Goal: Task Accomplishment & Management: Manage account settings

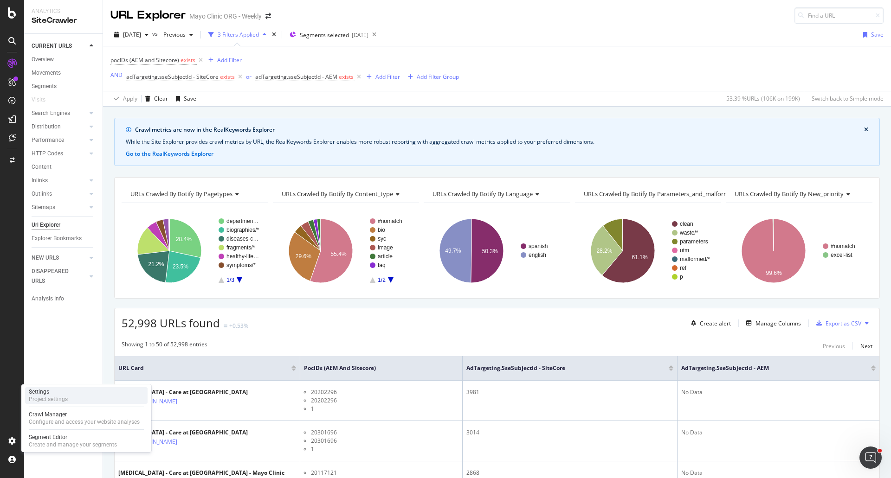
click at [87, 390] on div "Settings Project settings" at bounding box center [86, 395] width 122 height 17
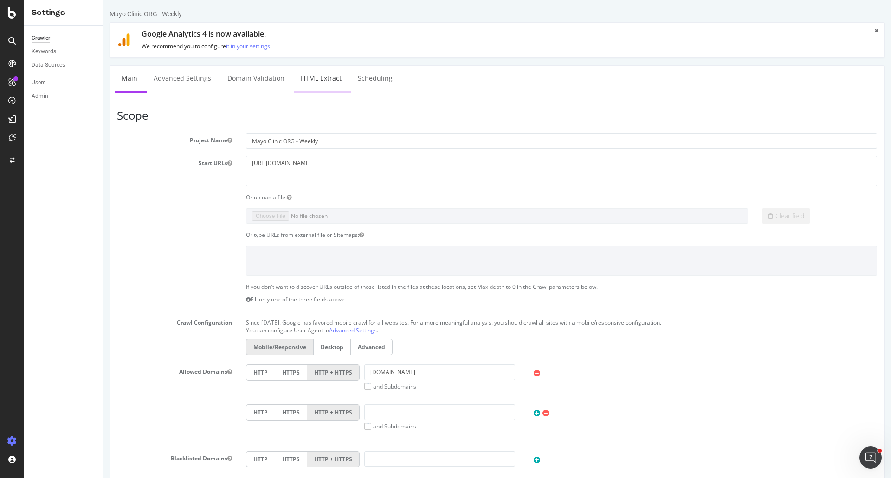
click at [309, 79] on link "HTML Extract" at bounding box center [321, 79] width 55 height 26
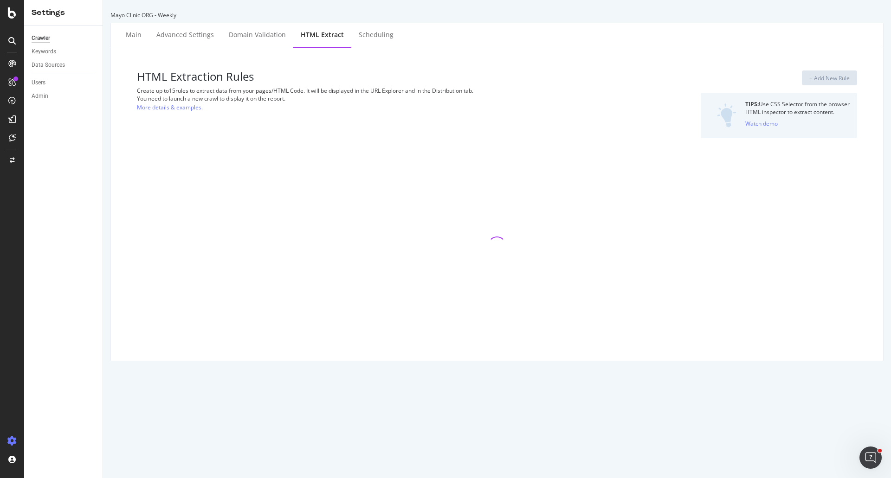
select select "exist"
select select "list"
select select "count"
select select "list"
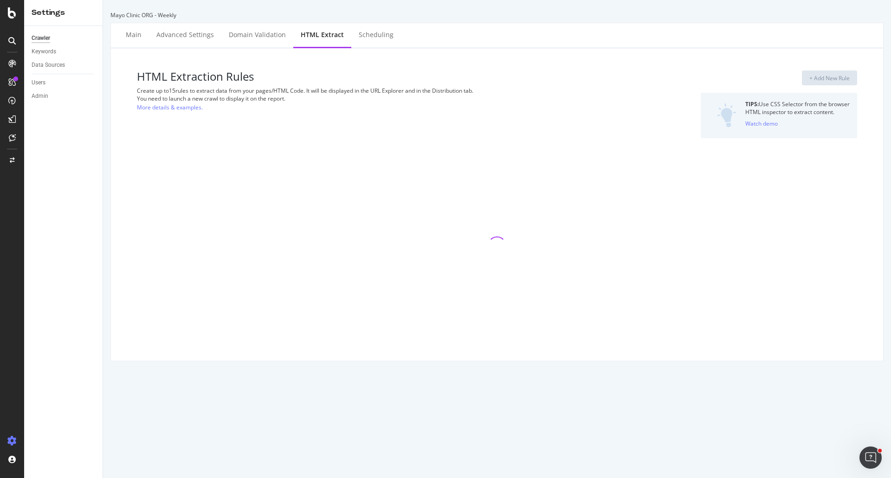
select select "exist"
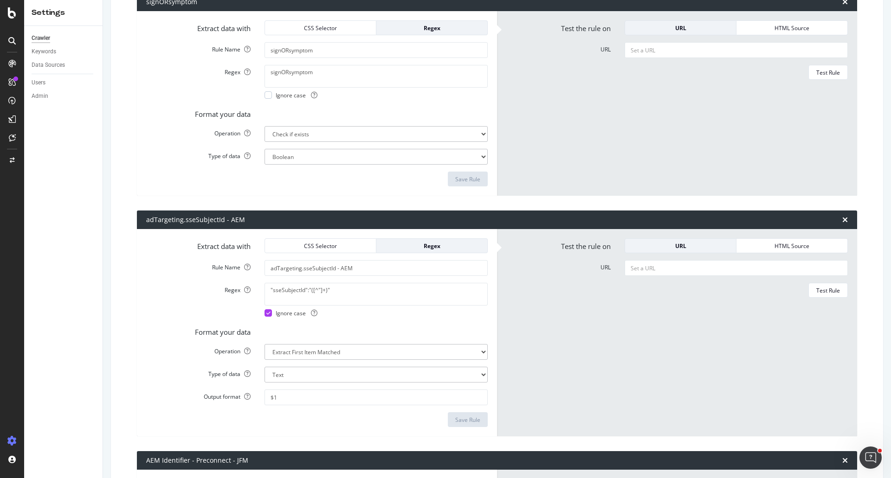
scroll to position [186, 0]
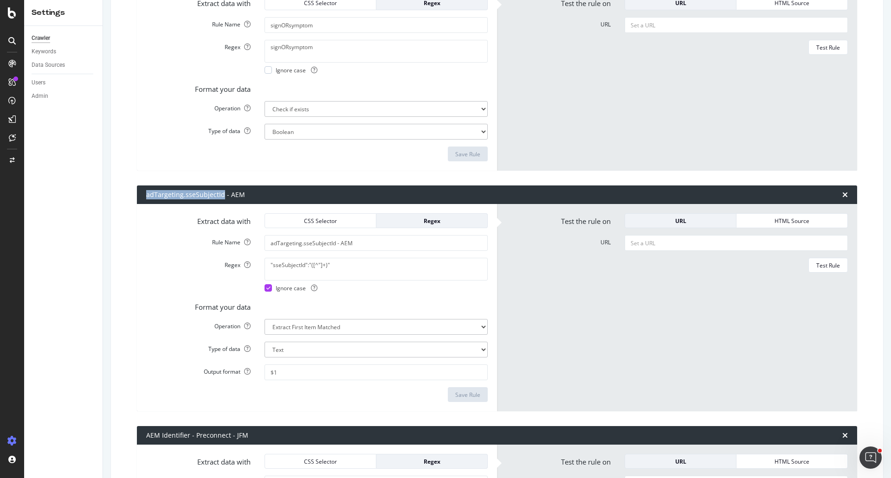
drag, startPoint x: 222, startPoint y: 192, endPoint x: 145, endPoint y: 196, distance: 77.1
click at [145, 196] on div "adTargeting.sseSubjectId - AEM" at bounding box center [497, 195] width 720 height 19
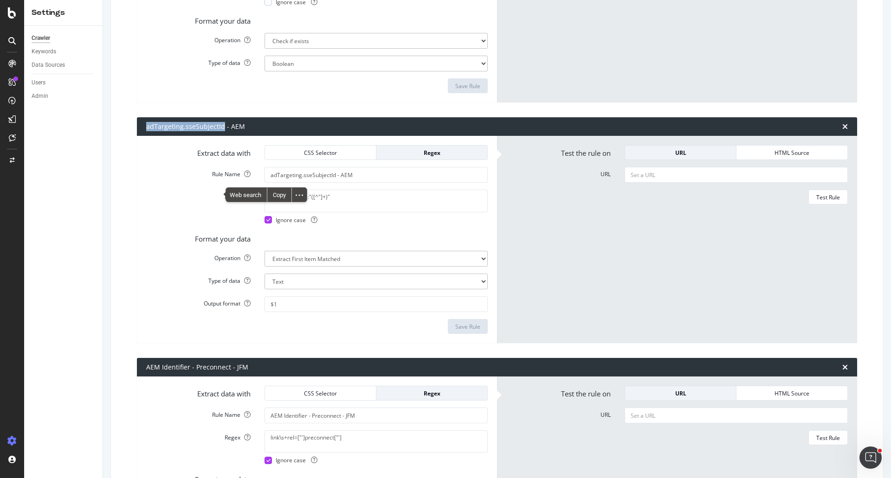
scroll to position [371, 0]
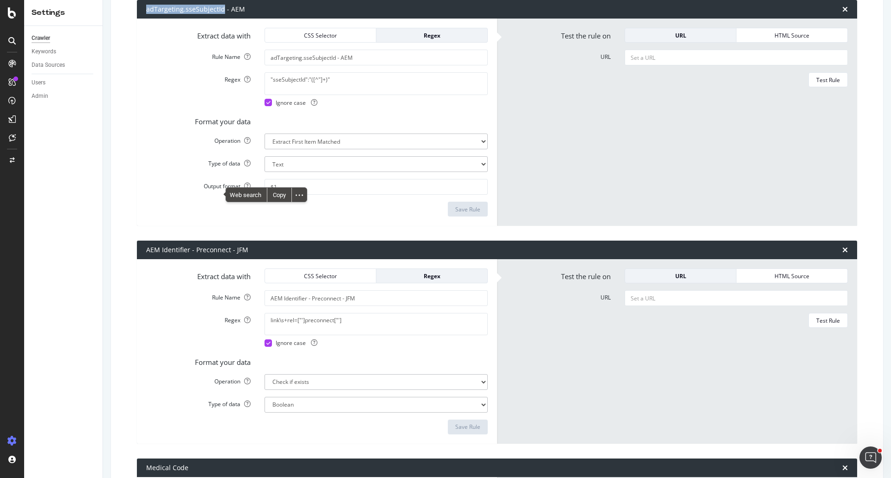
copy div "adTargeting.sseSubjectId"
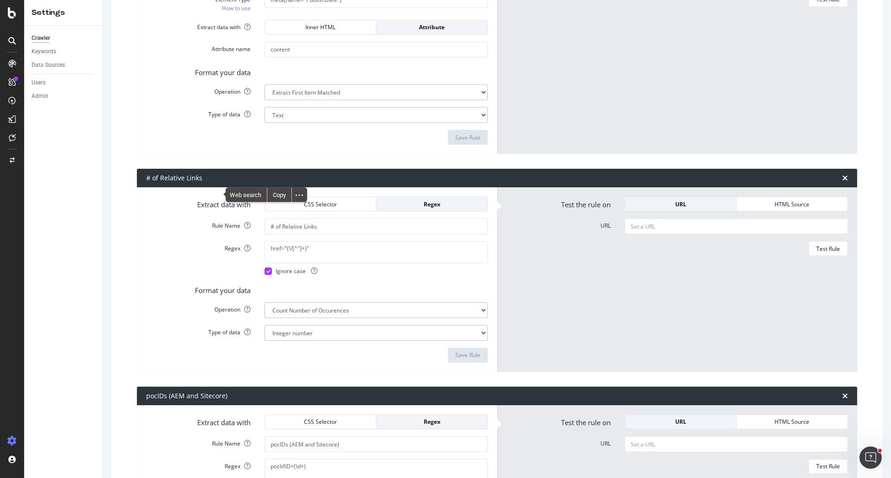
scroll to position [1577, 0]
